Goal: Find contact information: Find contact information

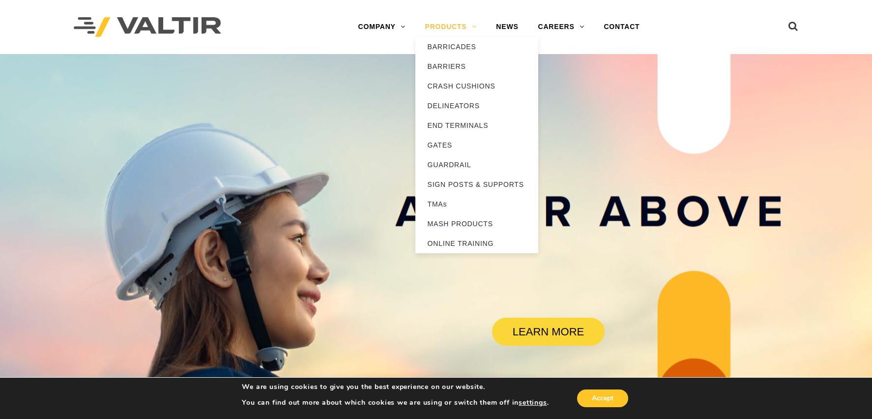
click at [437, 25] on link "PRODUCTS" at bounding box center [450, 27] width 71 height 20
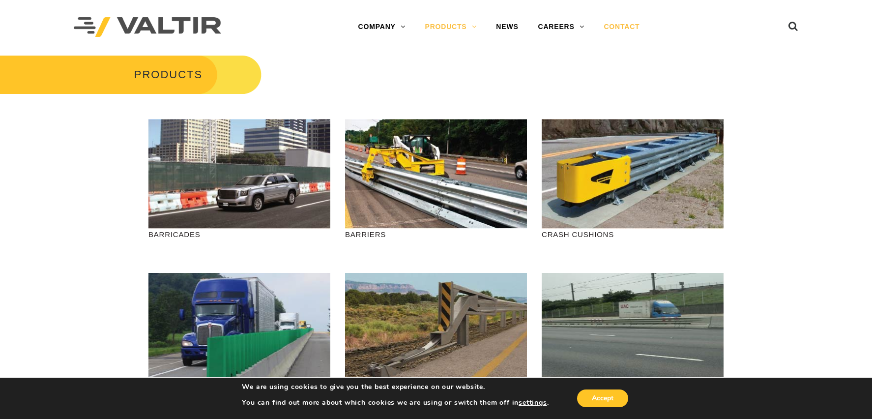
click at [613, 29] on link "CONTACT" at bounding box center [622, 27] width 56 height 20
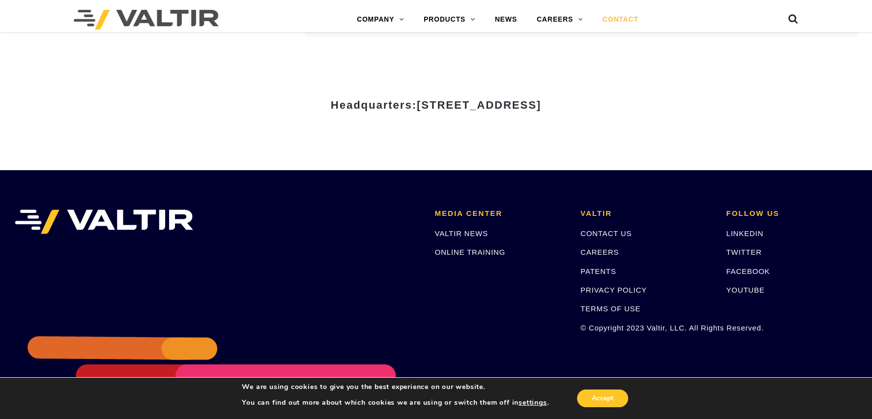
scroll to position [1373, 0]
